Goal: Book appointment/travel/reservation

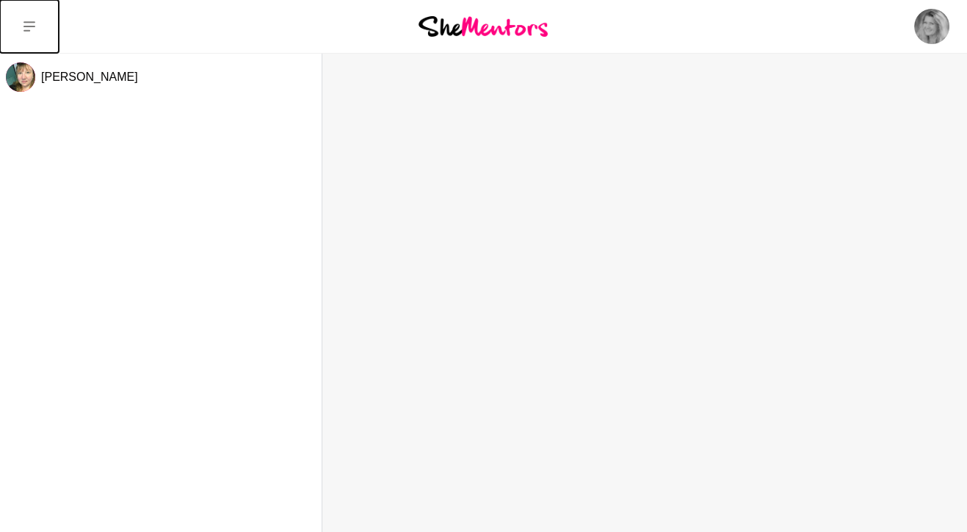
click at [29, 21] on icon at bounding box center [29, 27] width 12 height 12
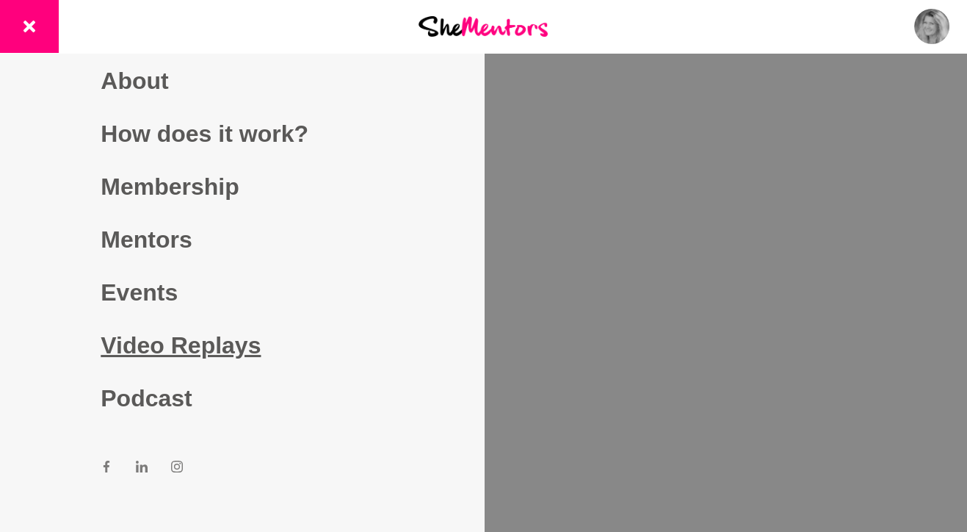
click at [159, 348] on link "Video Replays" at bounding box center [242, 345] width 282 height 53
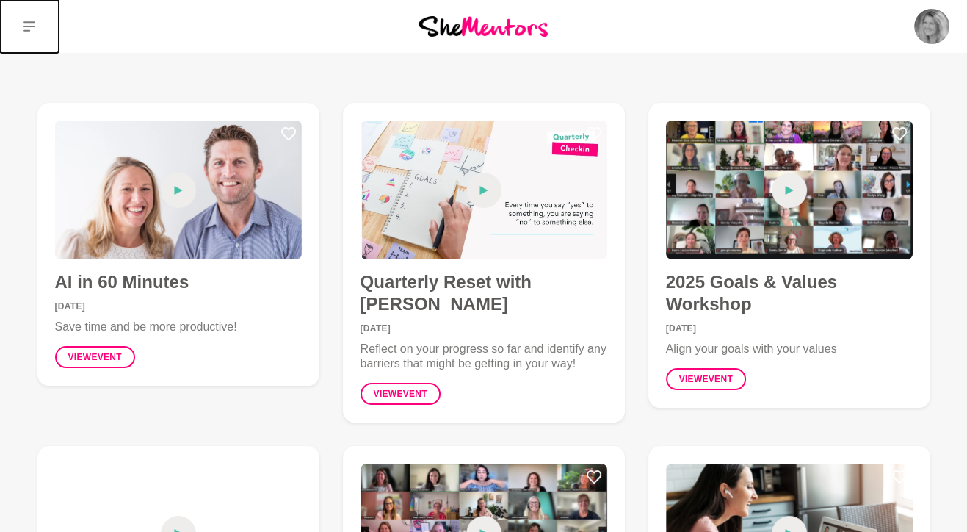
click at [26, 21] on icon at bounding box center [29, 26] width 12 height 10
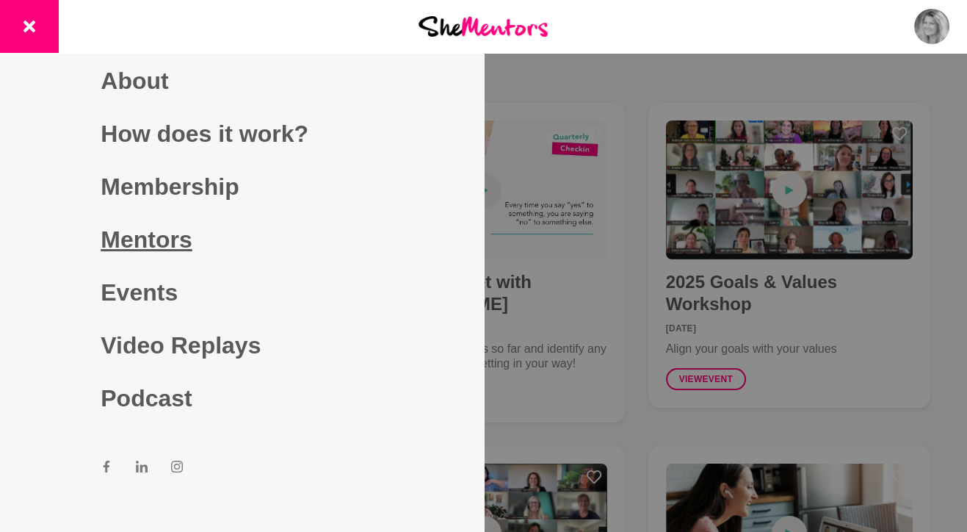
click at [134, 244] on link "Mentors" at bounding box center [242, 239] width 282 height 53
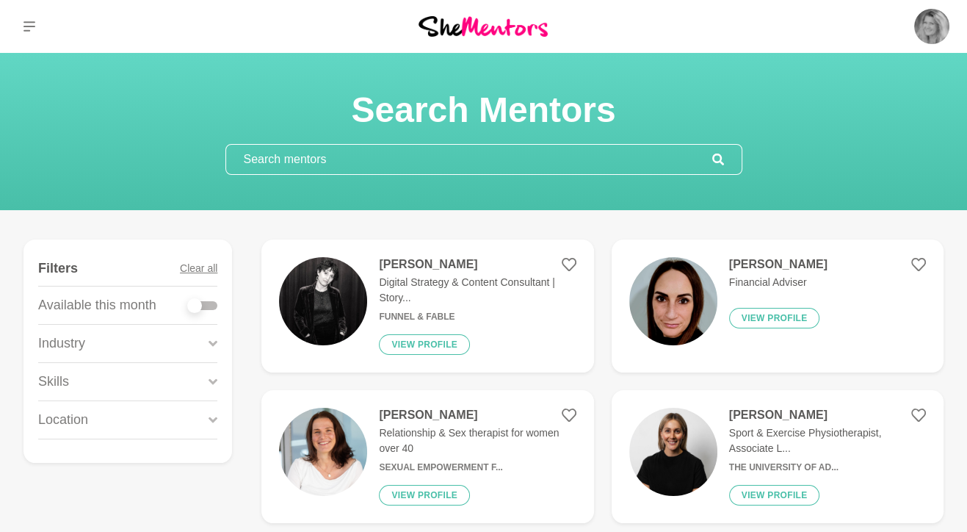
click at [299, 158] on input "text" at bounding box center [469, 159] width 486 height 29
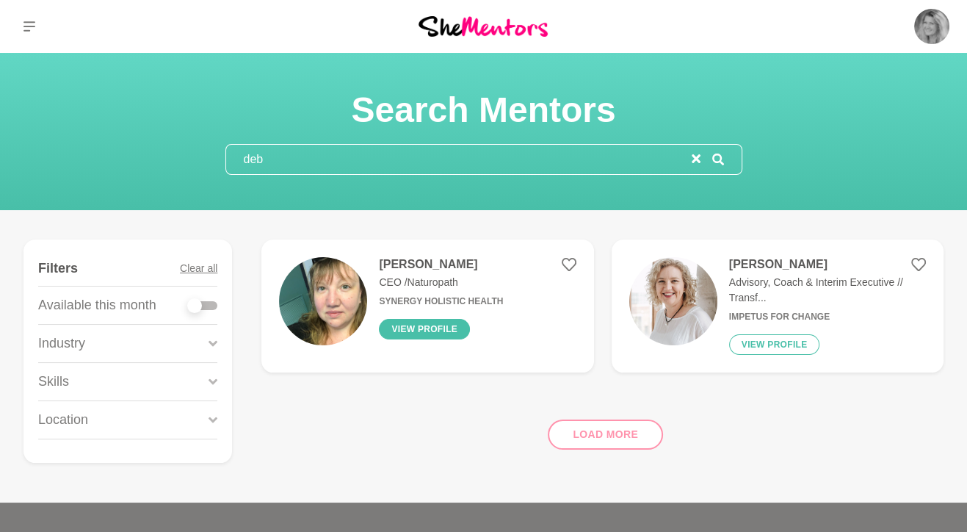
type input "deb"
click at [403, 329] on button "View profile" at bounding box center [424, 329] width 91 height 21
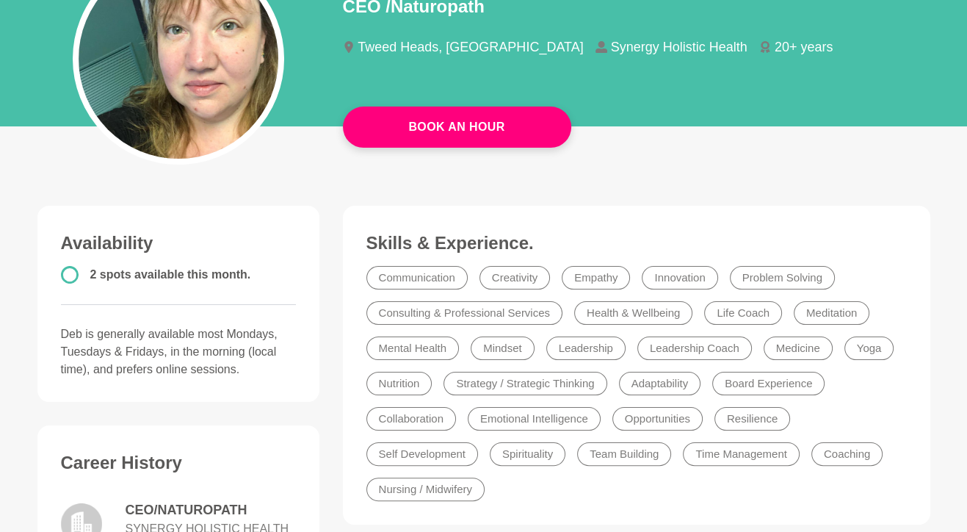
scroll to position [220, 0]
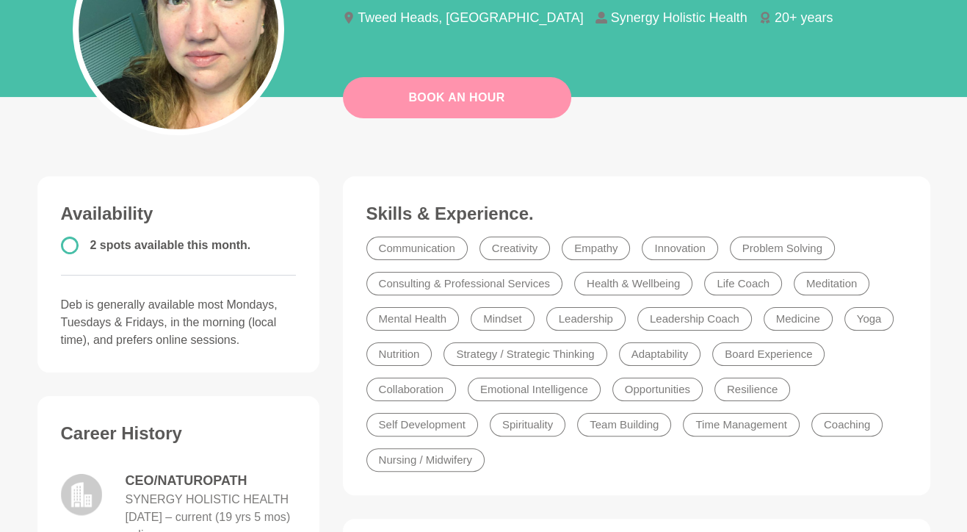
click at [457, 100] on link "Book An Hour" at bounding box center [457, 97] width 228 height 41
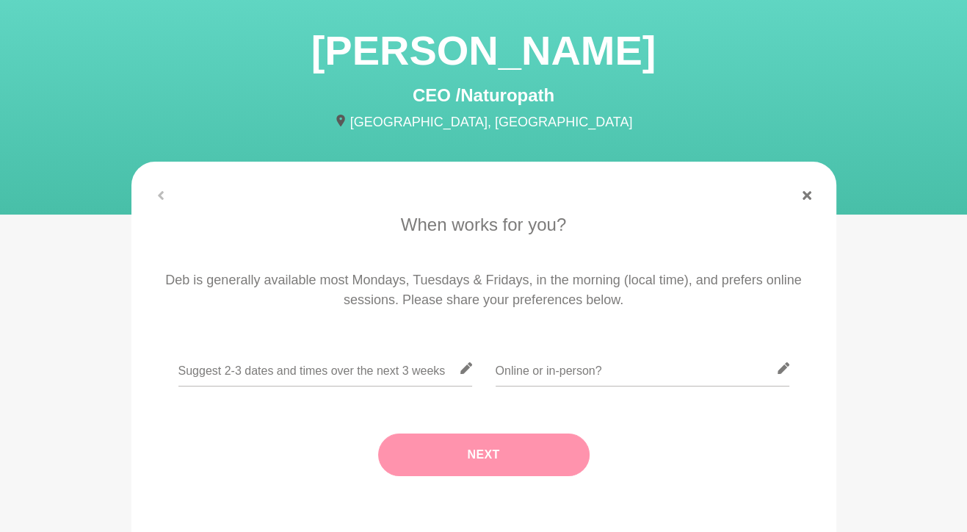
scroll to position [147, 0]
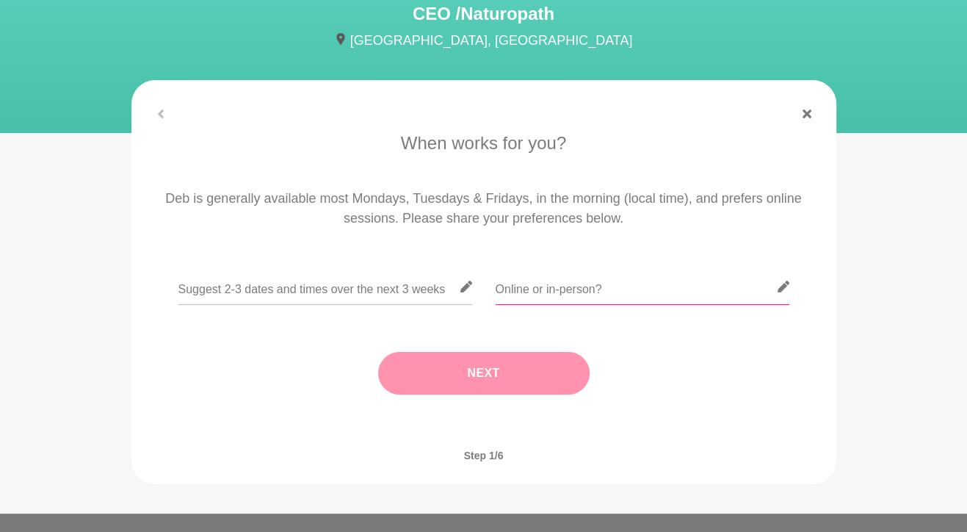
click at [639, 289] on input "text" at bounding box center [643, 287] width 294 height 36
click at [286, 288] on input "text" at bounding box center [325, 287] width 294 height 36
click at [463, 287] on icon at bounding box center [466, 286] width 12 height 12
click at [201, 295] on input "text" at bounding box center [325, 287] width 294 height 36
click at [245, 286] on input "text" at bounding box center [325, 287] width 294 height 36
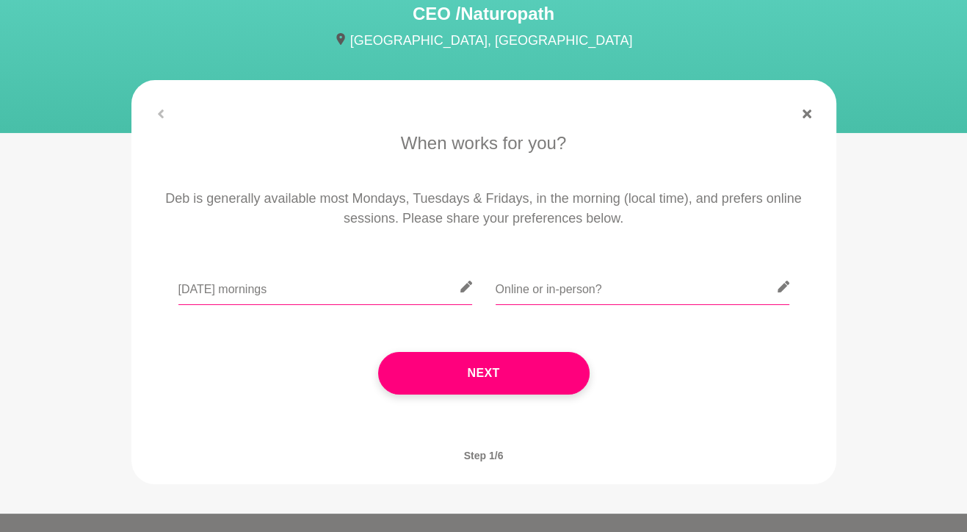
type input "[DATE] mornings"
click at [535, 293] on input "text" at bounding box center [643, 287] width 294 height 36
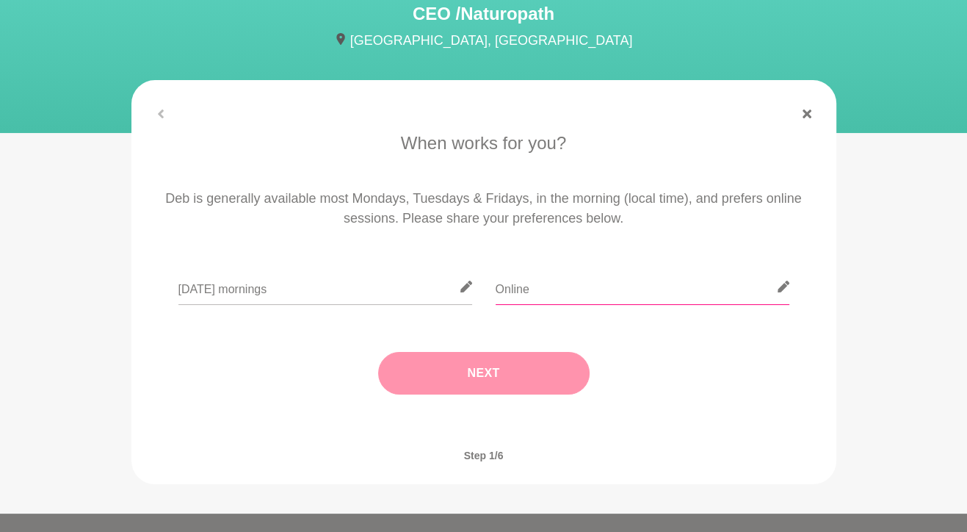
type input "Online"
click at [474, 370] on button "Next" at bounding box center [483, 373] width 211 height 43
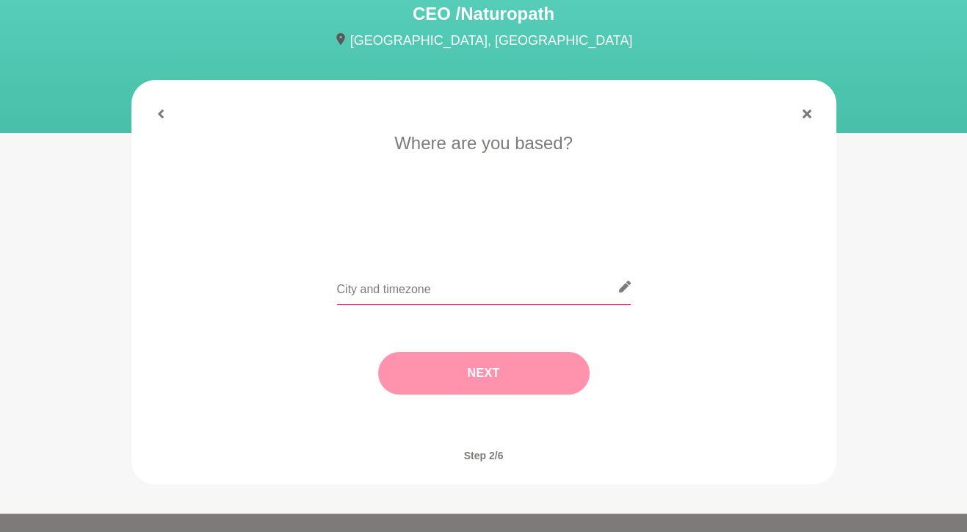
click at [389, 288] on input "text" at bounding box center [484, 287] width 294 height 36
type input "Sunshine Coast AEST"
click at [499, 382] on button "Next" at bounding box center [483, 373] width 211 height 43
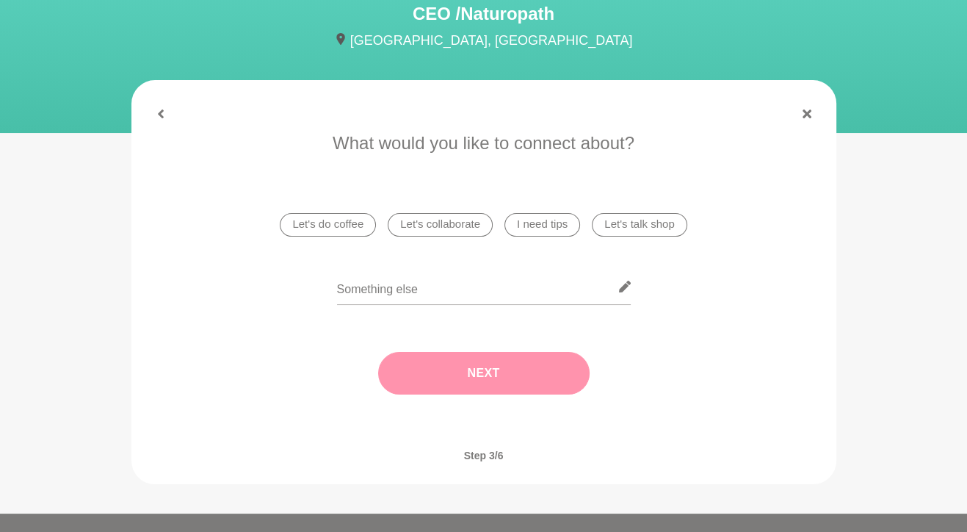
click at [342, 225] on li "Let's do coffee" at bounding box center [328, 224] width 96 height 23
click at [496, 377] on button "Next" at bounding box center [483, 373] width 211 height 43
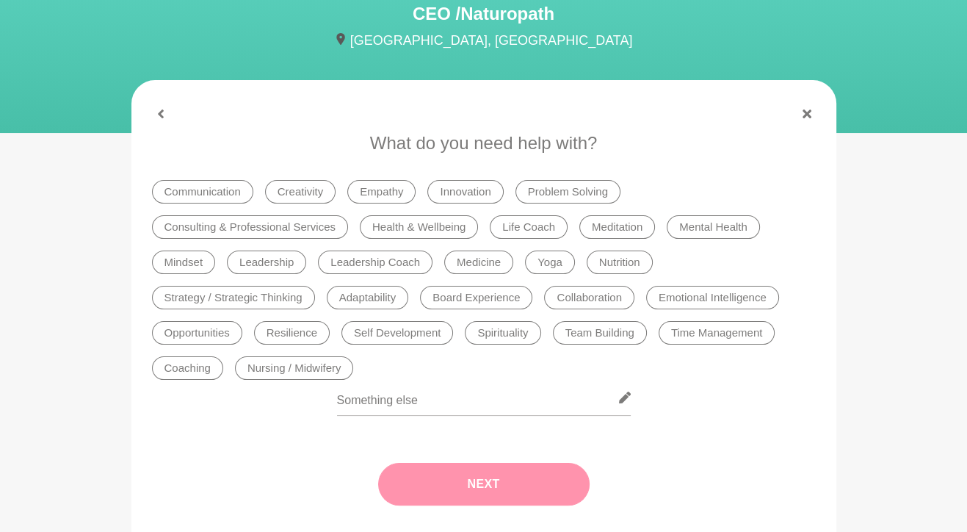
click at [198, 328] on li "Opportunities" at bounding box center [197, 332] width 90 height 23
click at [507, 487] on button "Next" at bounding box center [483, 484] width 211 height 43
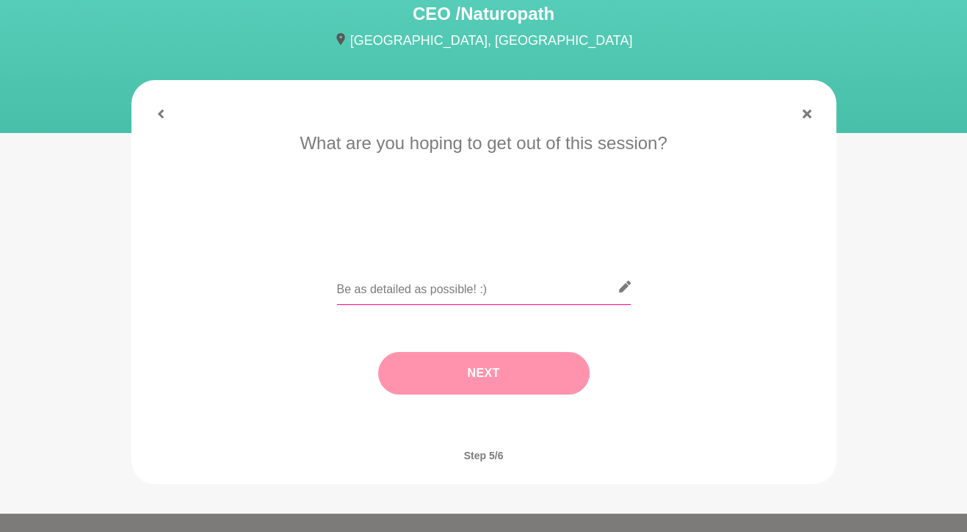
click at [388, 293] on input "text" at bounding box center [484, 287] width 294 height 36
type input "H"
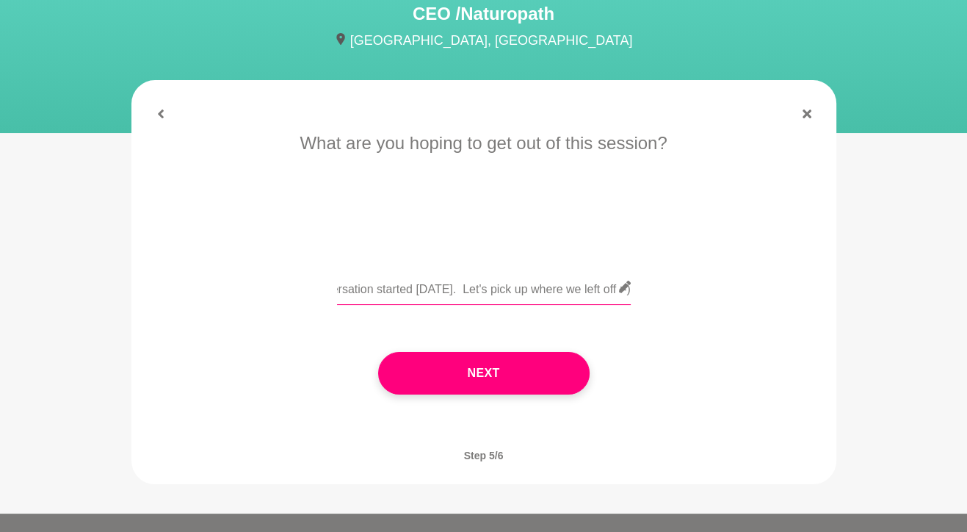
scroll to position [0, 166]
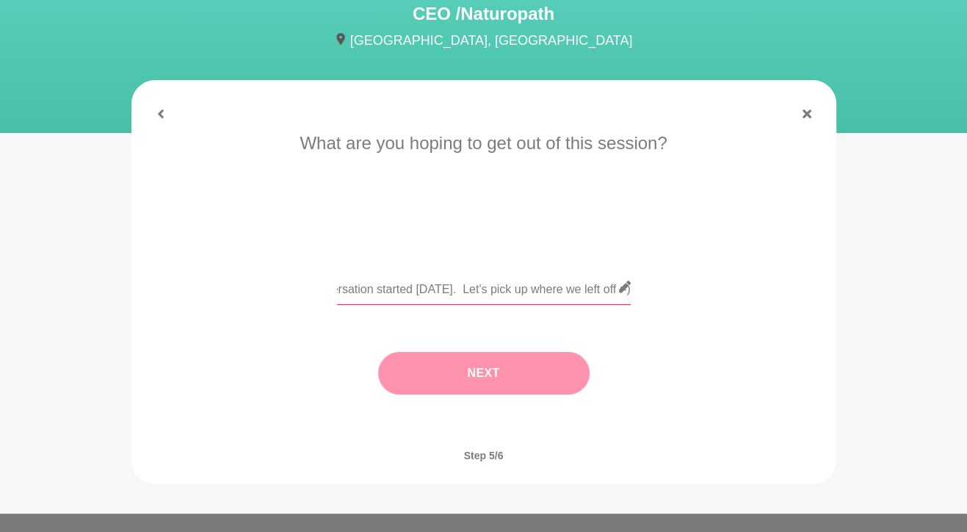
type input "It was great to get the conversation started [DATE]. Let's pick up where we lef…"
click at [479, 377] on button "Next" at bounding box center [483, 373] width 211 height 43
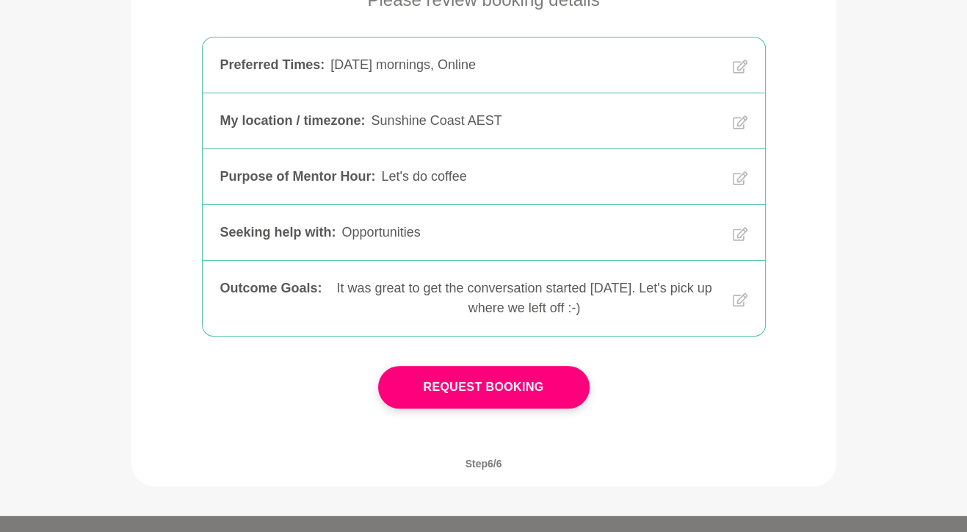
scroll to position [294, 0]
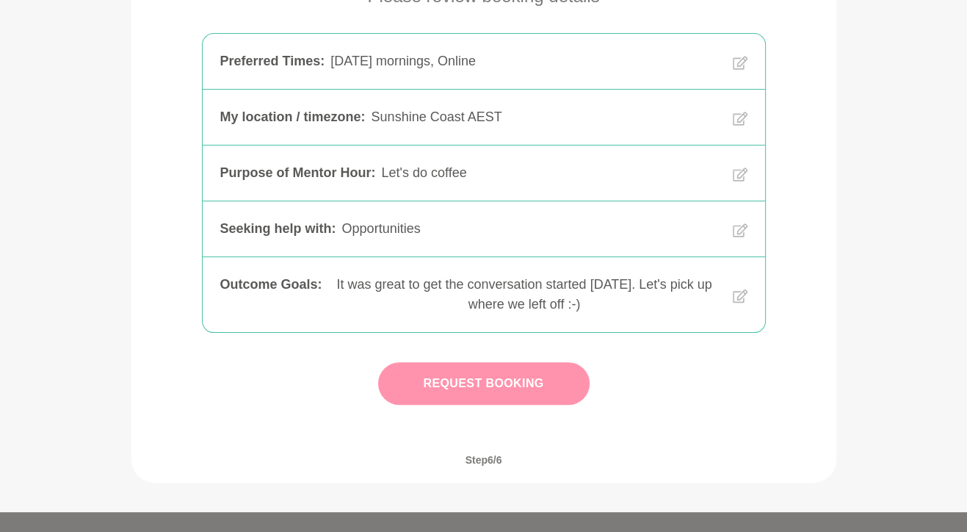
click at [494, 382] on button "Request Booking" at bounding box center [483, 383] width 211 height 43
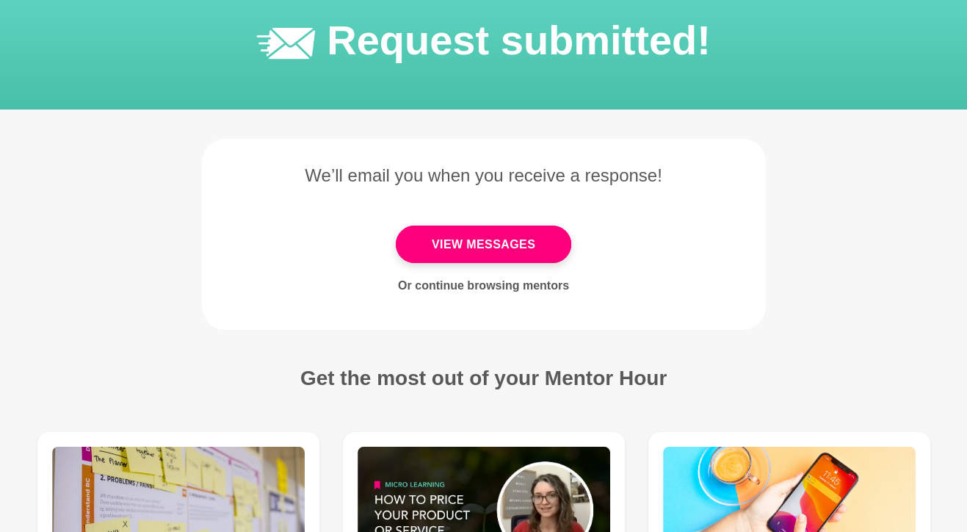
scroll to position [73, 0]
